Goal: Task Accomplishment & Management: Complete application form

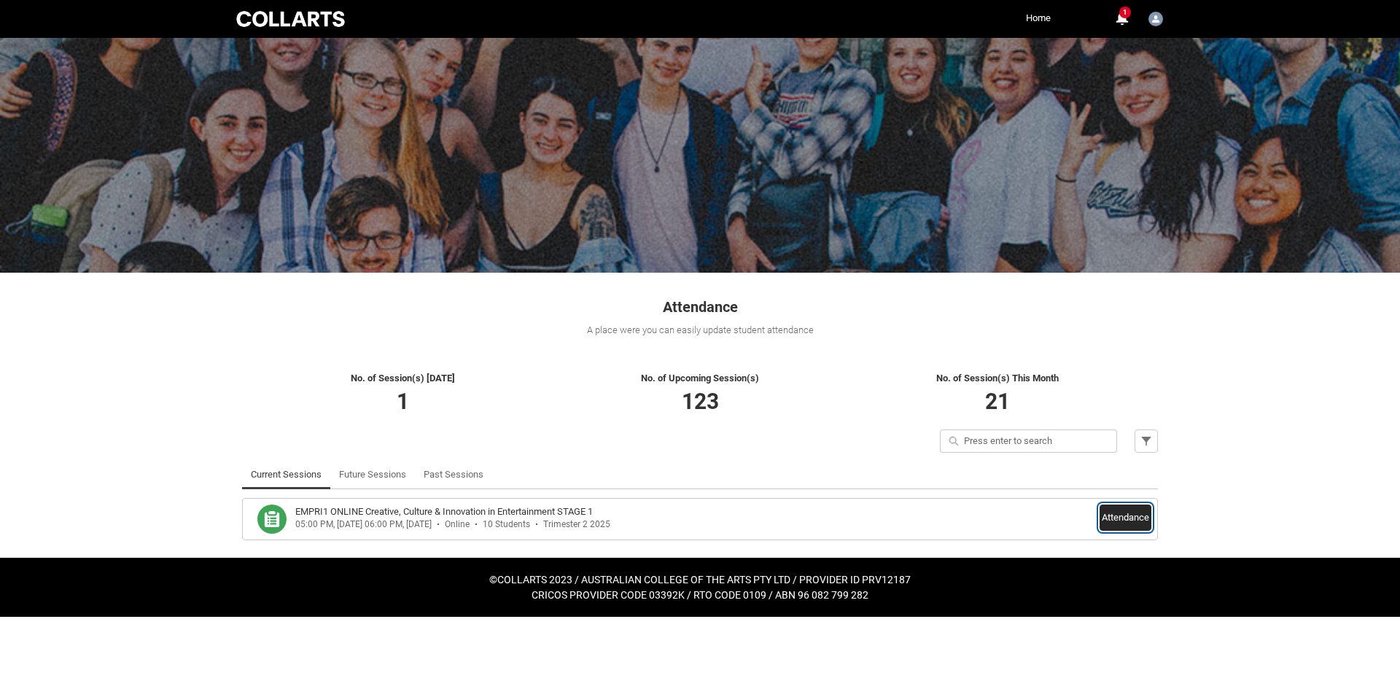
click at [1133, 529] on button "Attendance" at bounding box center [1126, 518] width 52 height 26
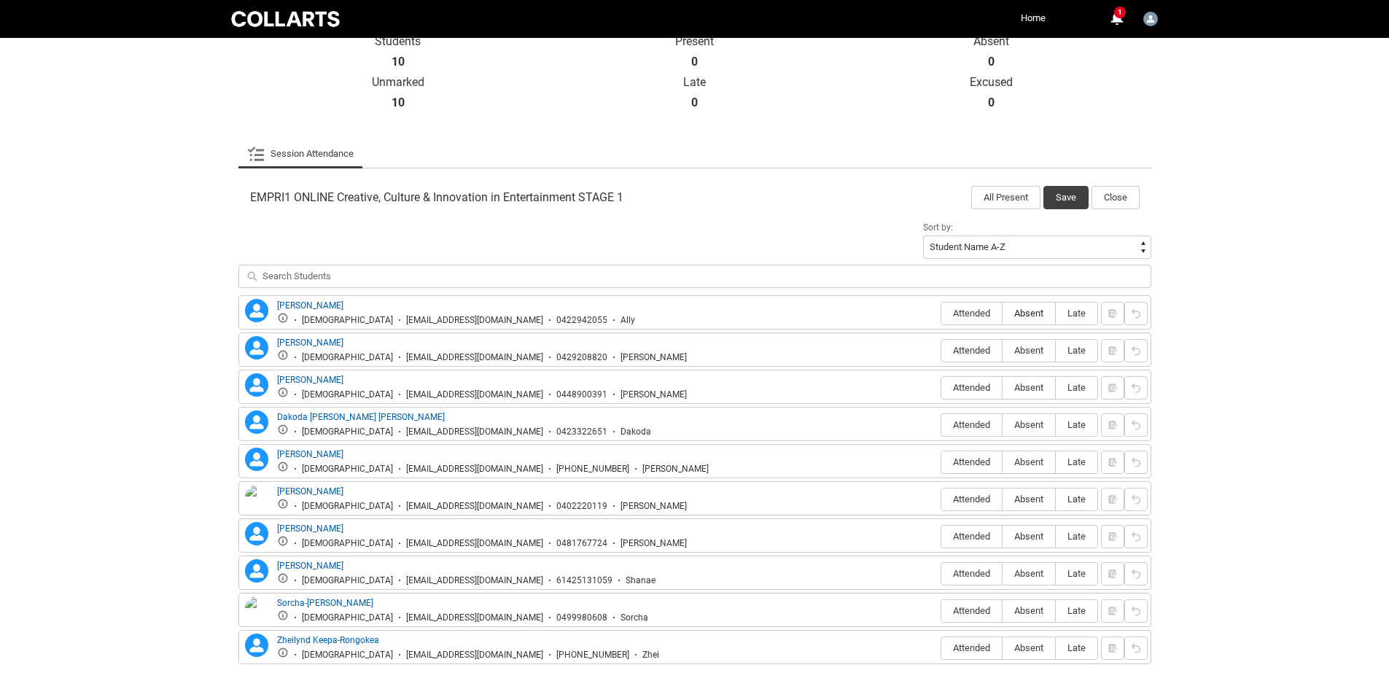
scroll to position [365, 0]
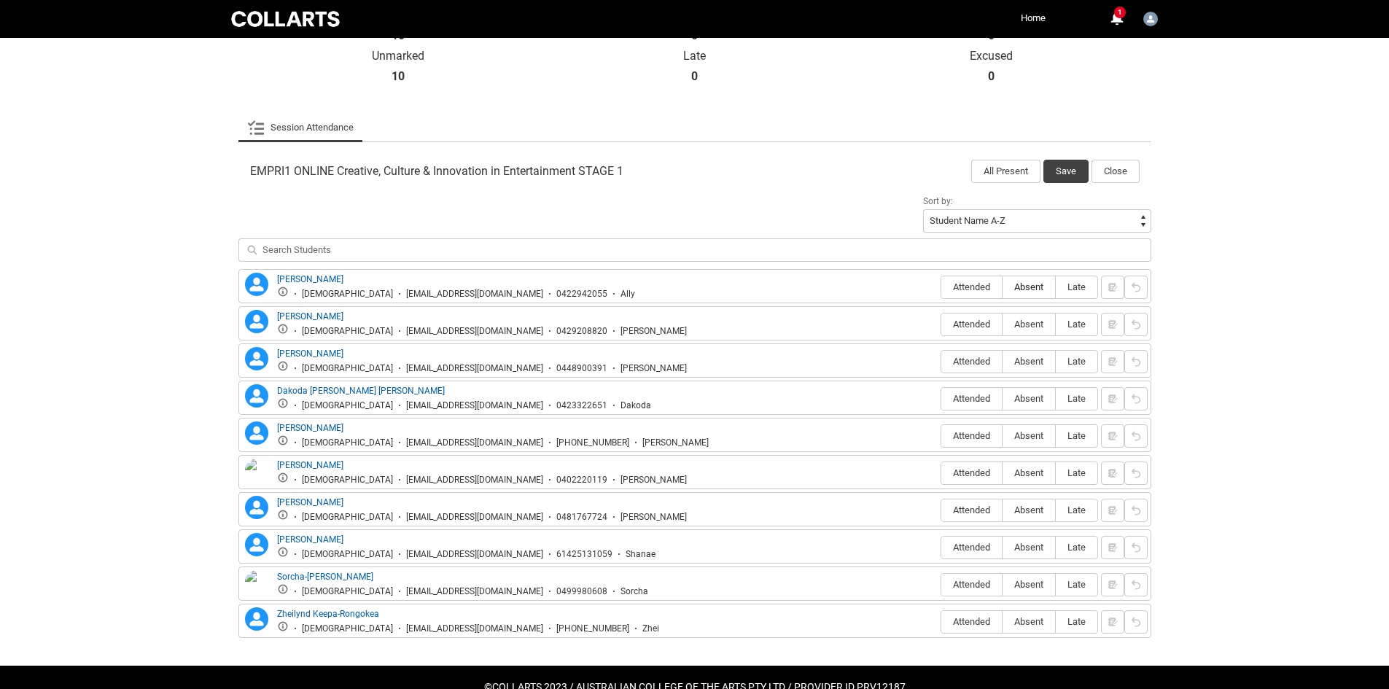
click at [1040, 287] on span "Absent" at bounding box center [1029, 287] width 53 height 11
click at [1003, 287] on input "Absent" at bounding box center [1002, 287] width 1 height 1
type lightning-radio-group "Absent"
radio input "true"
click at [982, 330] on label "Attended" at bounding box center [972, 325] width 61 height 23
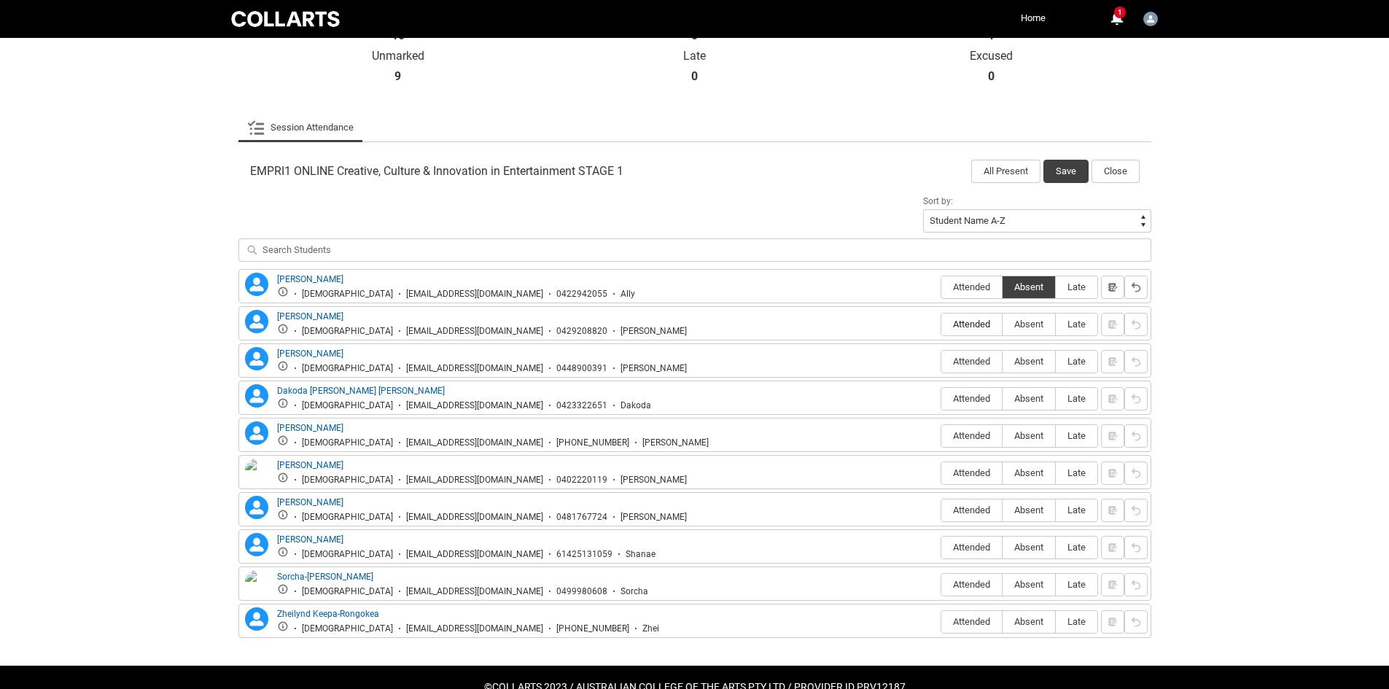
click at [942, 325] on input "Attended" at bounding box center [941, 324] width 1 height 1
type lightning-radio-group "Attended"
radio input "true"
click at [985, 357] on span "Attended" at bounding box center [972, 361] width 61 height 11
click at [942, 361] on input "Attended" at bounding box center [941, 361] width 1 height 1
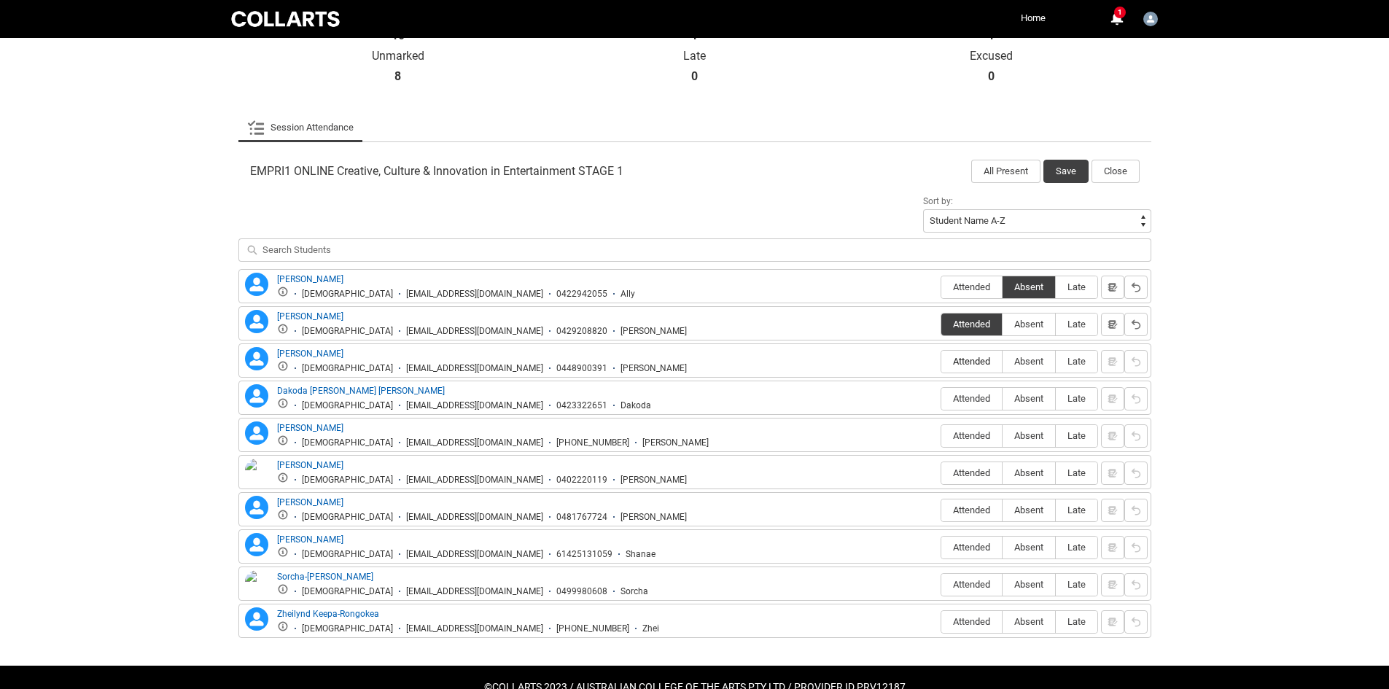
type lightning-radio-group "Attended"
radio input "true"
click at [1026, 397] on span "Absent" at bounding box center [1029, 398] width 53 height 11
click at [1003, 398] on input "Absent" at bounding box center [1002, 398] width 1 height 1
type lightning-radio-group "Absent"
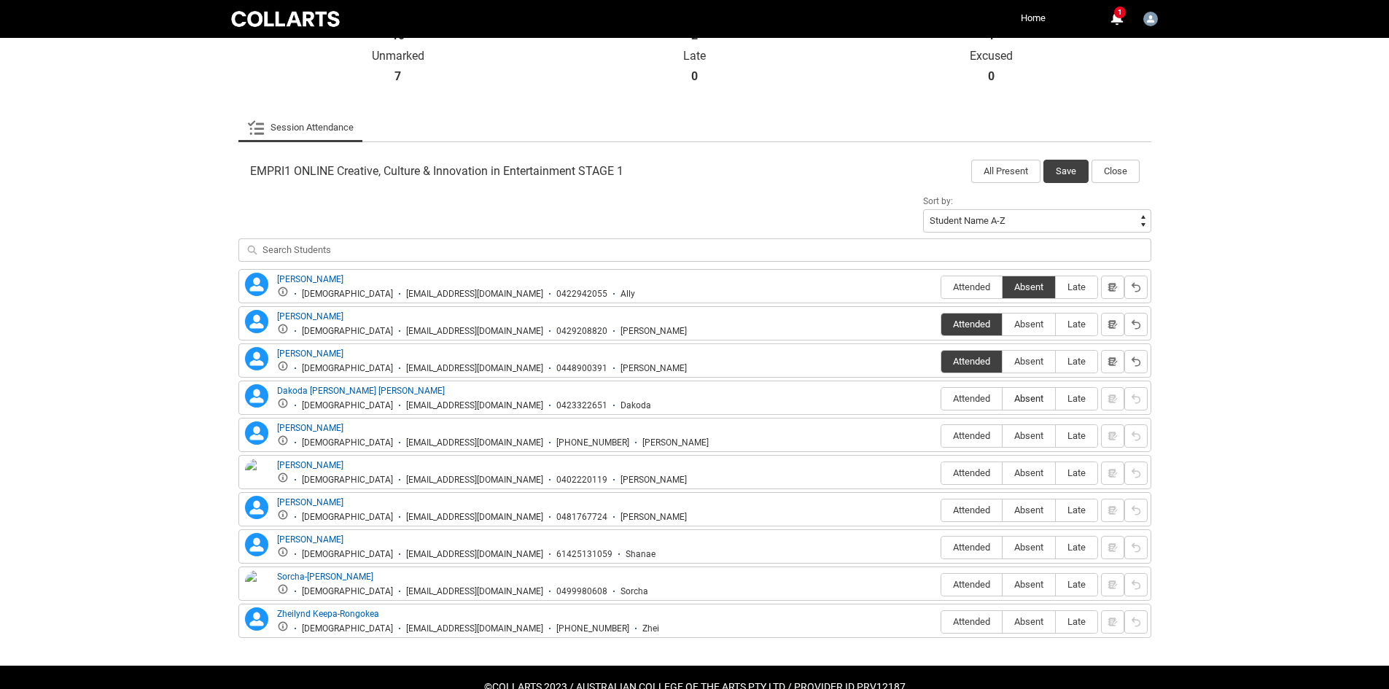
radio input "true"
click at [980, 437] on span "Attended" at bounding box center [972, 435] width 61 height 11
click at [942, 436] on input "Attended" at bounding box center [941, 435] width 1 height 1
type lightning-radio-group "Attended"
radio input "true"
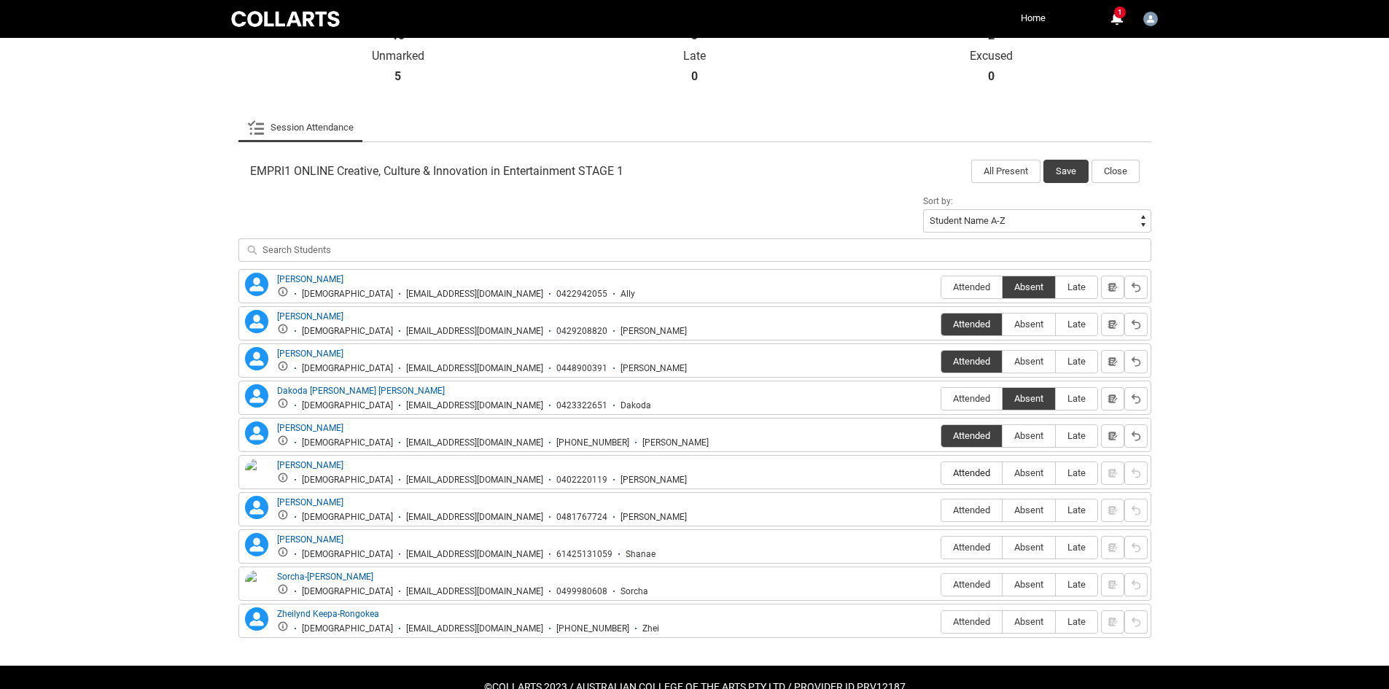
click at [982, 474] on span "Attended" at bounding box center [972, 472] width 61 height 11
click at [942, 473] on input "Attended" at bounding box center [941, 473] width 1 height 1
type lightning-radio-group "Attended"
radio input "true"
click at [1036, 505] on span "Absent" at bounding box center [1029, 510] width 53 height 11
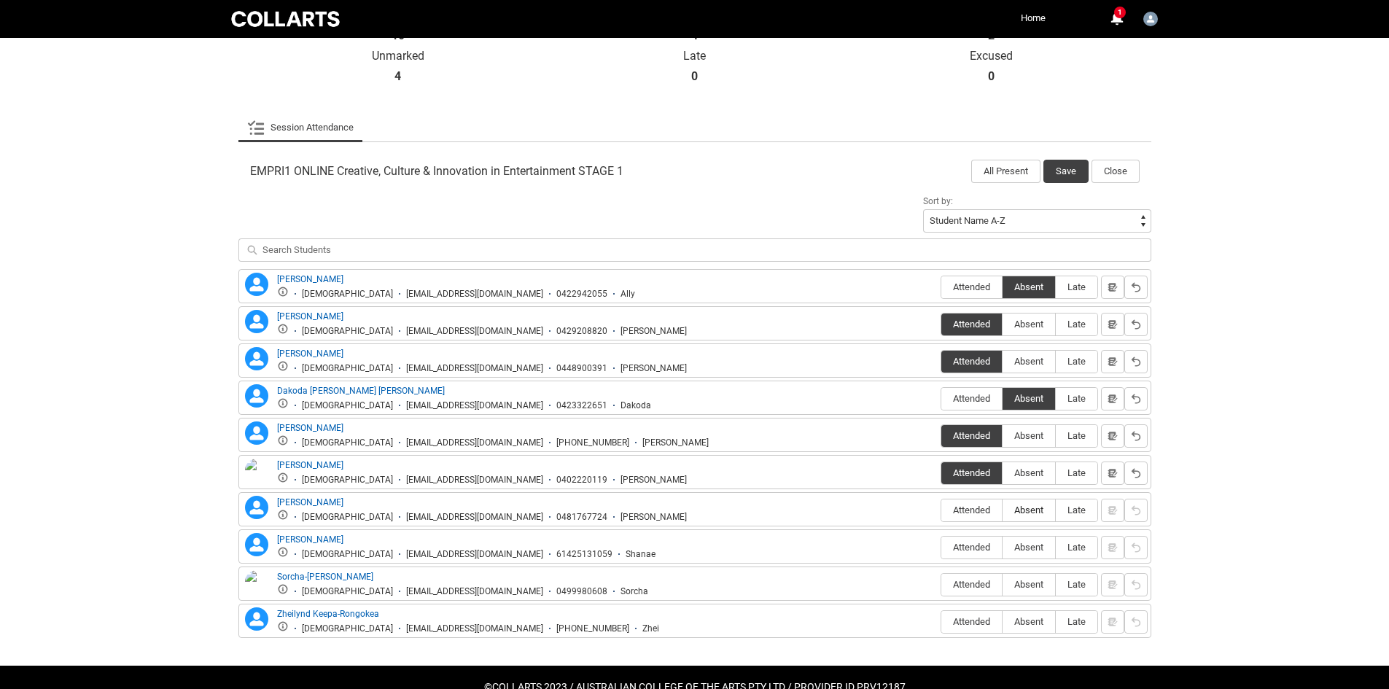
click at [1003, 510] on input "Absent" at bounding box center [1002, 510] width 1 height 1
type lightning-radio-group "Absent"
radio input "true"
click at [981, 540] on label "Attended" at bounding box center [972, 548] width 61 height 23
click at [942, 547] on input "Attended" at bounding box center [941, 547] width 1 height 1
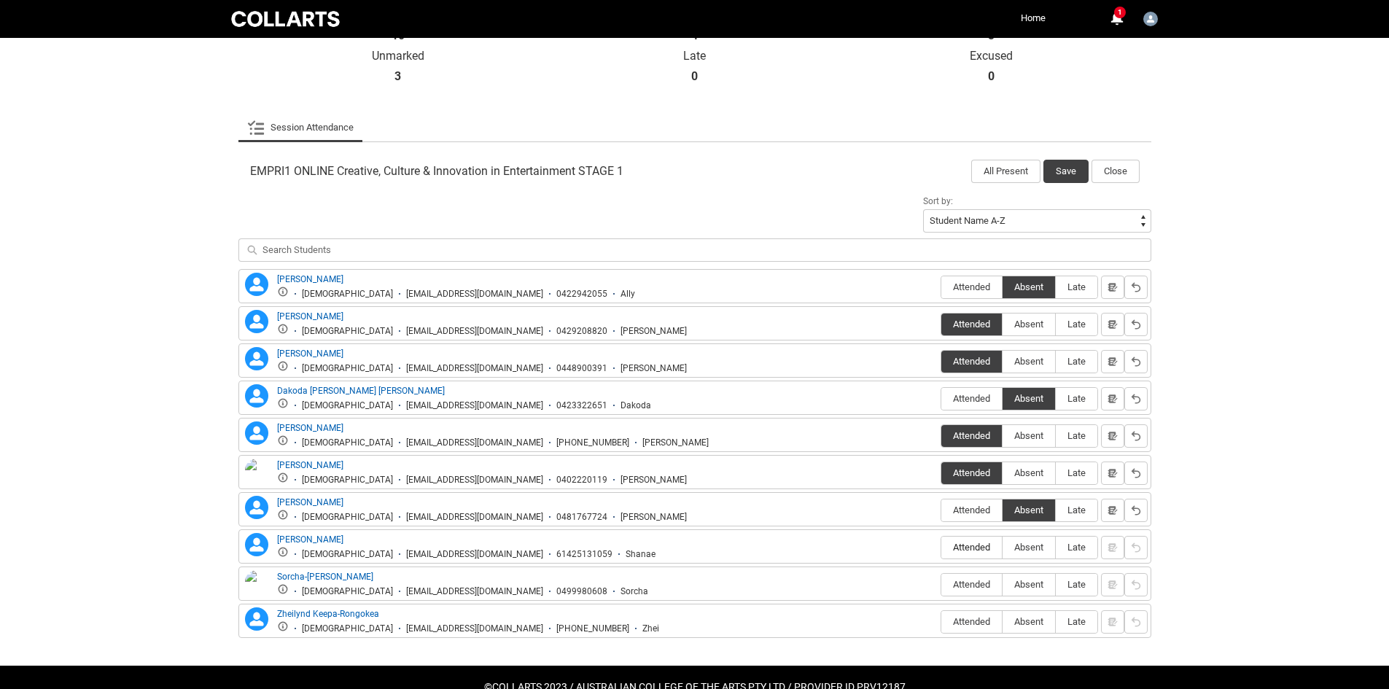
type lightning-radio-group "Attended"
radio input "true"
click at [975, 583] on span "Attended" at bounding box center [972, 584] width 61 height 11
click at [942, 584] on input "Attended" at bounding box center [941, 584] width 1 height 1
type lightning-radio-group "Attended"
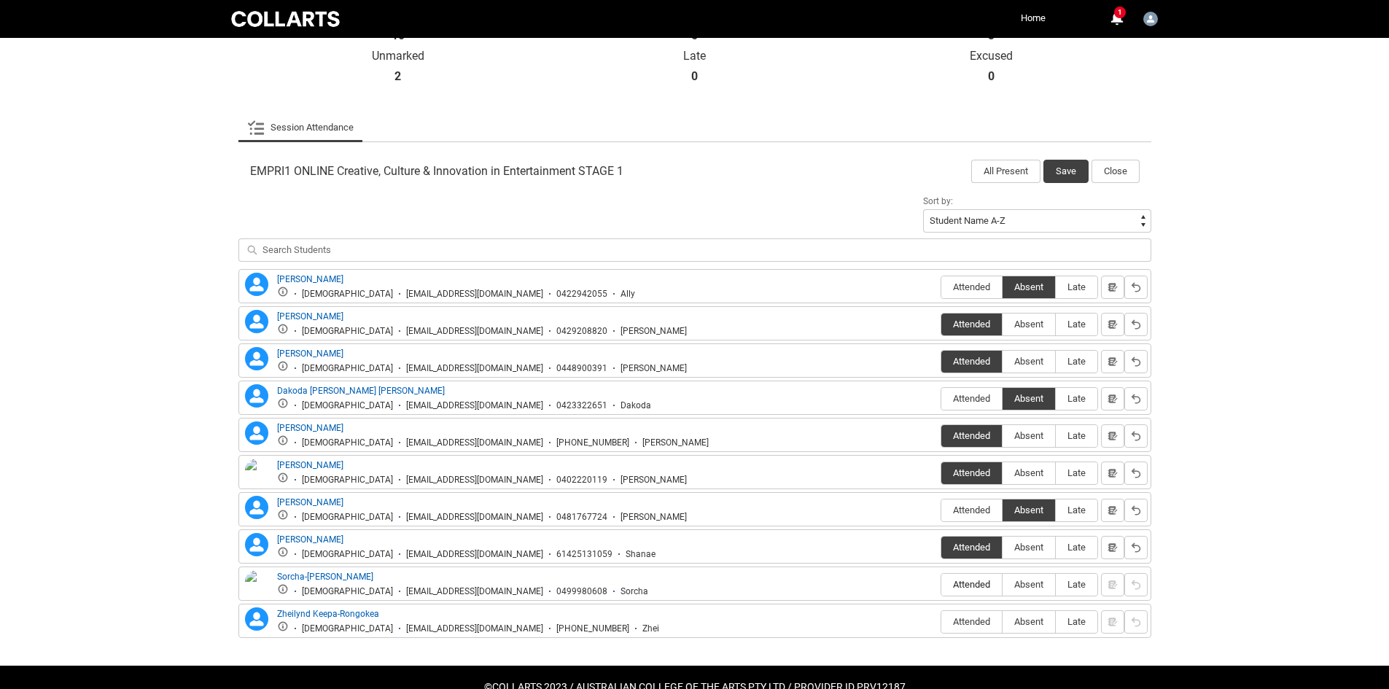
radio input "true"
click at [1030, 619] on span "Absent" at bounding box center [1029, 621] width 53 height 11
click at [1003, 621] on input "Absent" at bounding box center [1002, 621] width 1 height 1
type lightning-radio-group "Absent"
radio input "true"
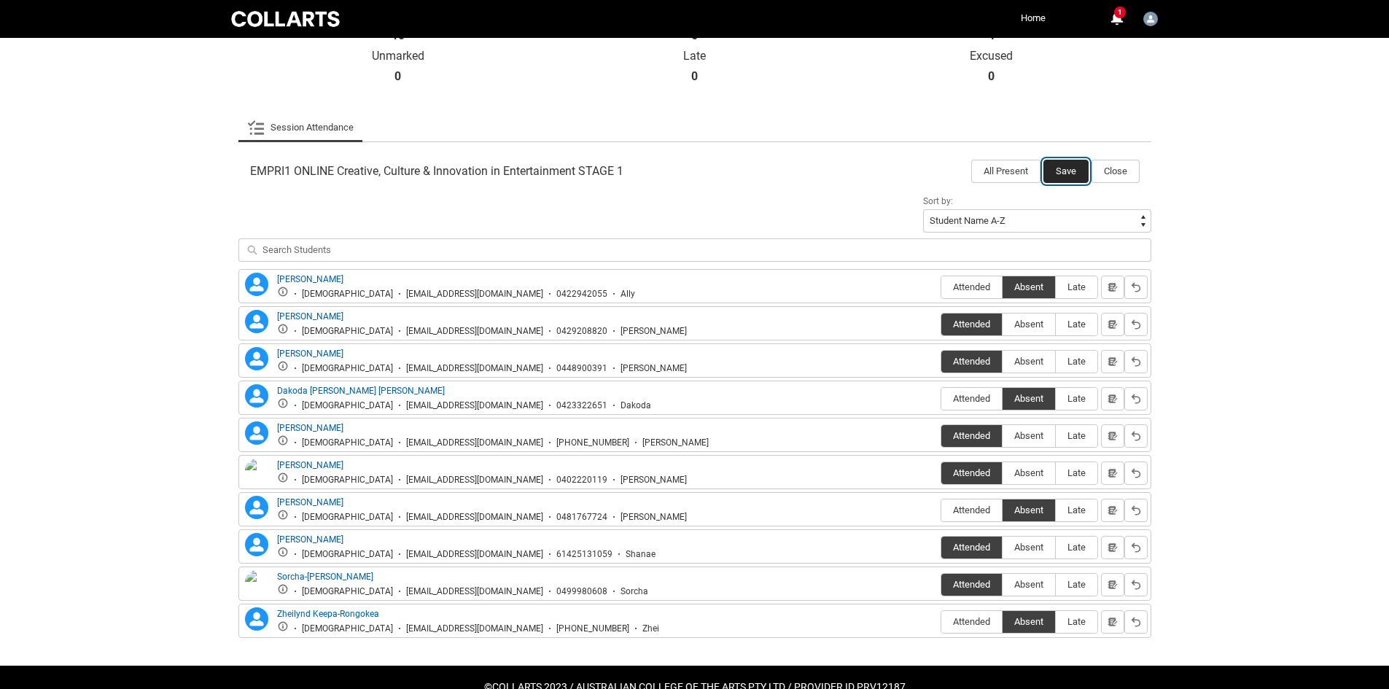
click at [1050, 182] on button "Save" at bounding box center [1066, 171] width 45 height 23
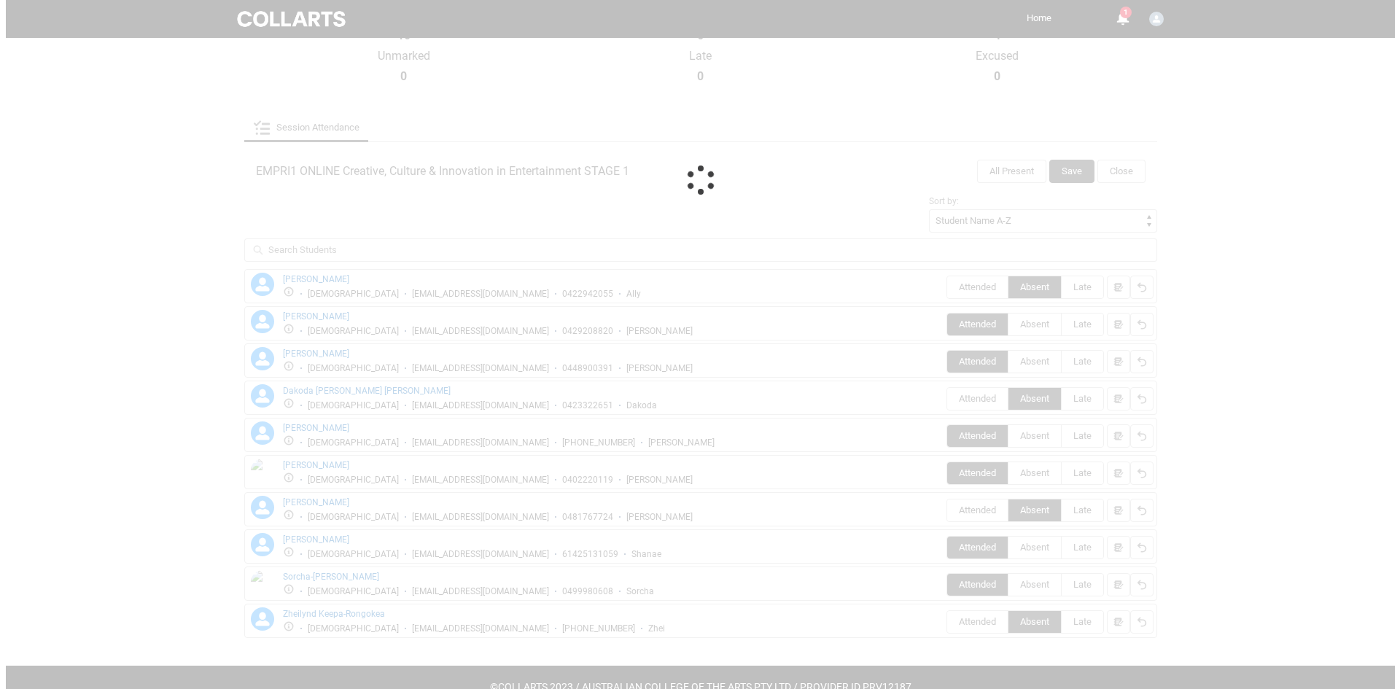
scroll to position [0, 0]
